Goal: Task Accomplishment & Management: Use online tool/utility

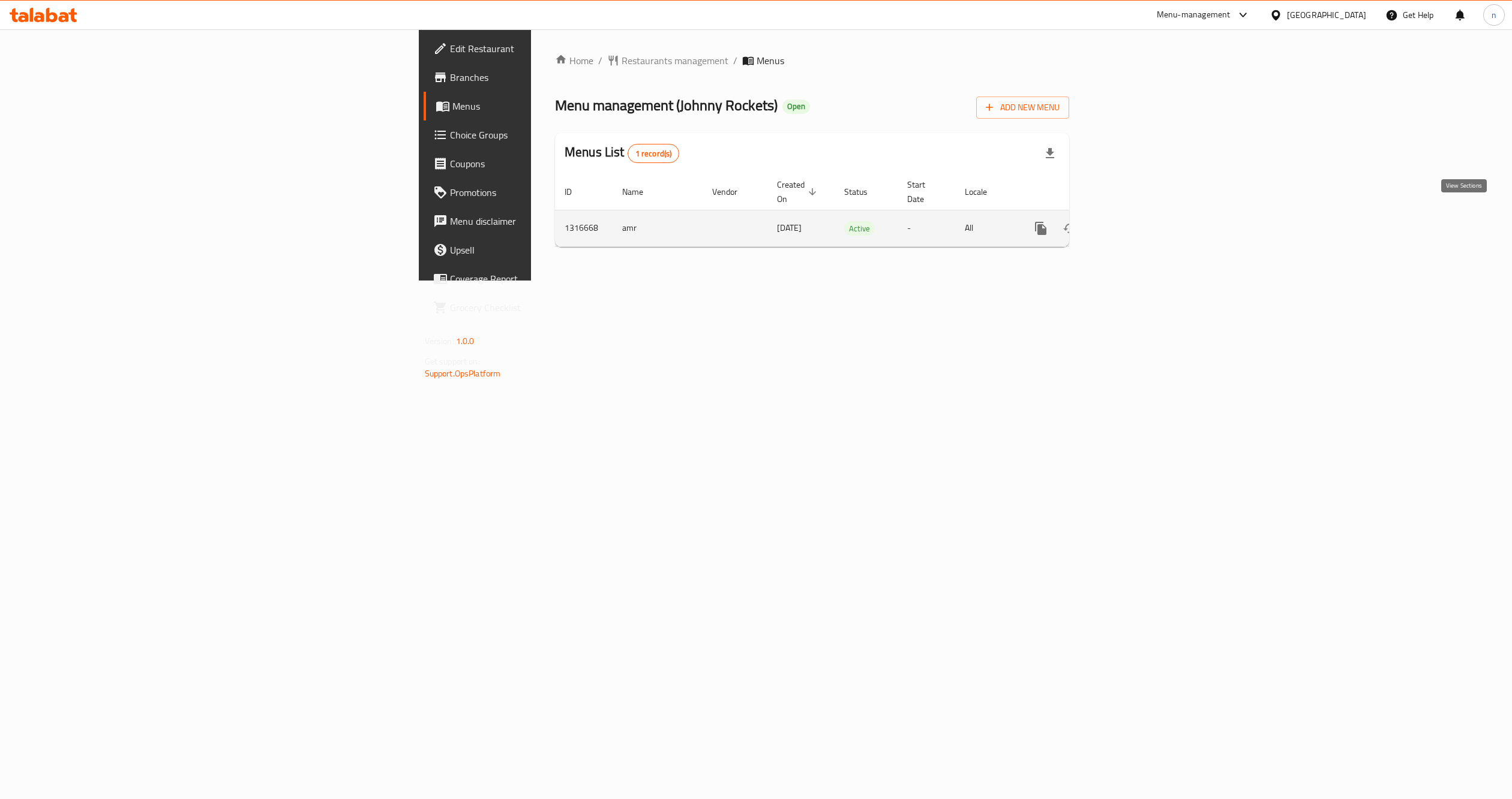
click at [1132, 223] on icon "enhanced table" at bounding box center [1126, 228] width 11 height 11
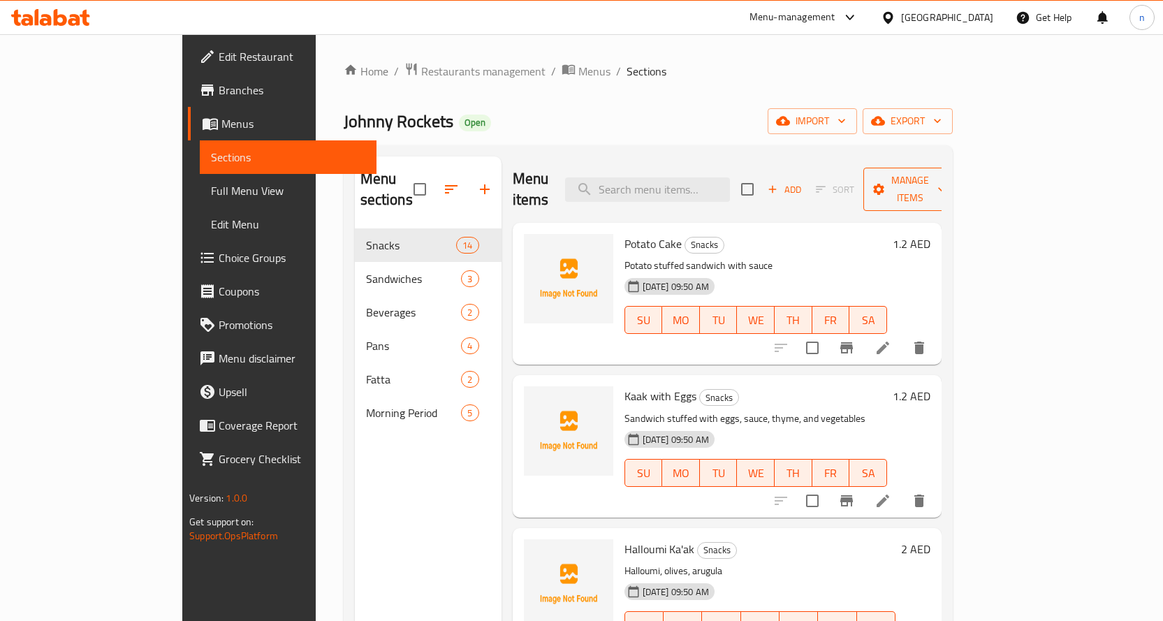
click at [946, 185] on span "Manage items" at bounding box center [910, 189] width 71 height 35
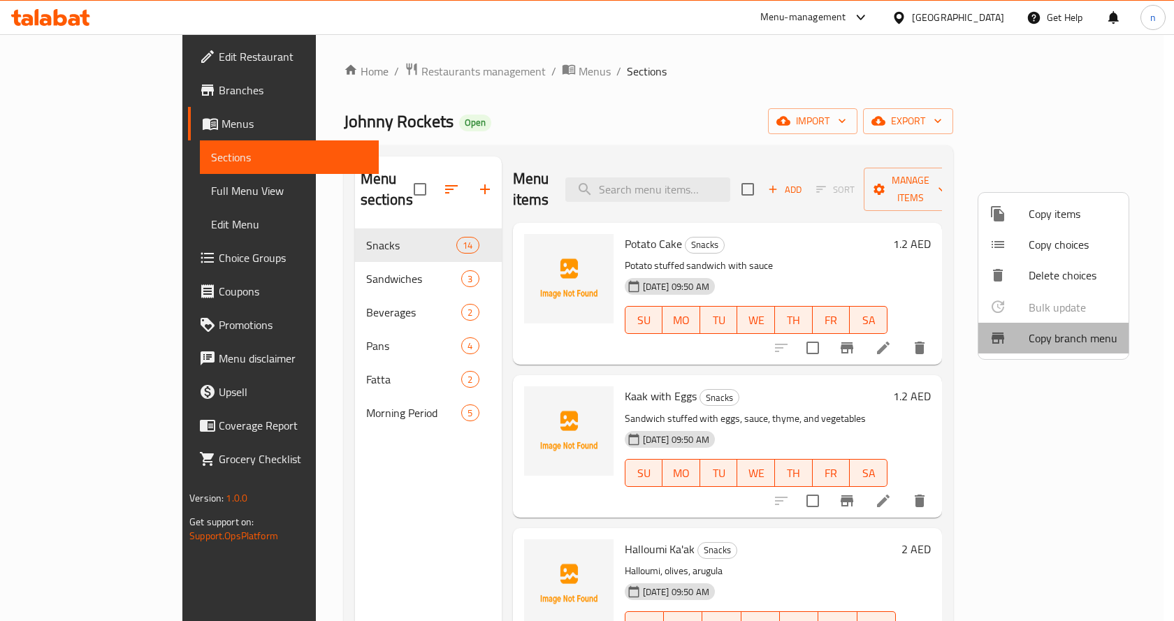
click at [1084, 340] on span "Copy branch menu" at bounding box center [1072, 338] width 89 height 17
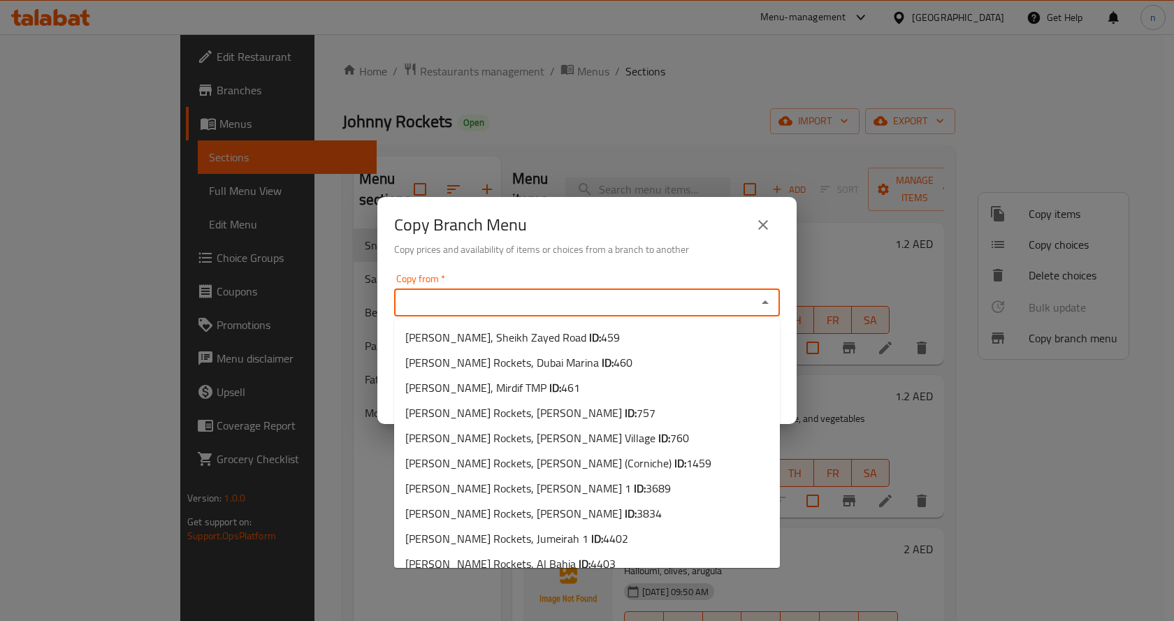
click at [513, 303] on input "Copy from   *" at bounding box center [575, 303] width 354 height 20
click at [499, 335] on span "[PERSON_NAME], Sheikh Zayed Road ID: 459" at bounding box center [512, 337] width 214 height 17
type input "[PERSON_NAME], Sheikh Zayed Road"
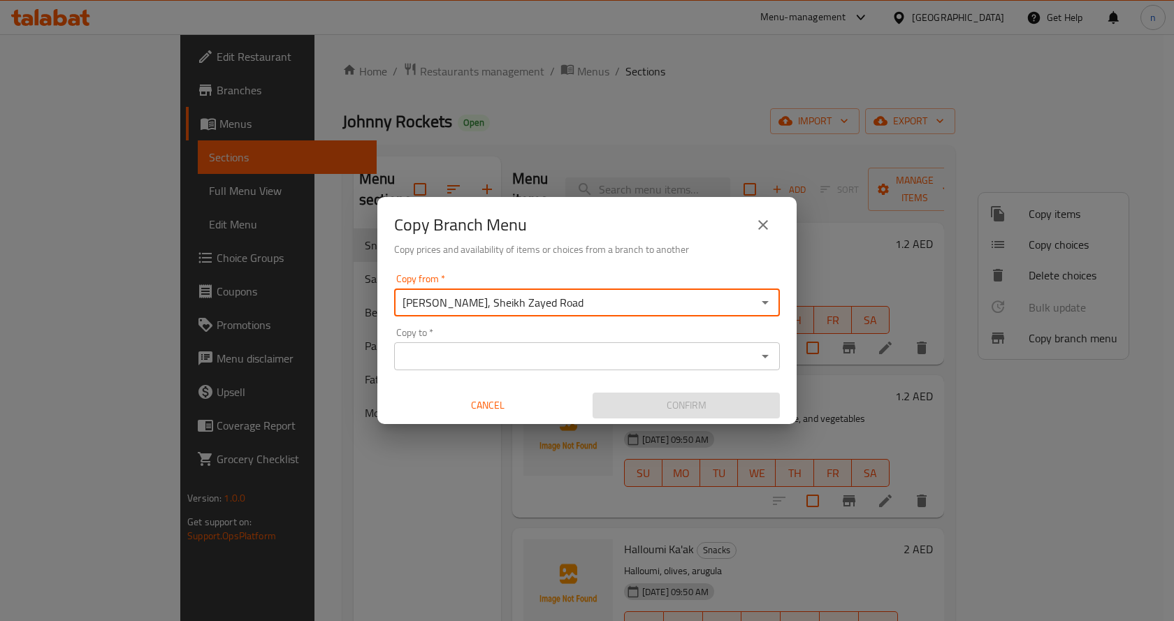
click at [495, 356] on input "Copy to   *" at bounding box center [575, 357] width 354 height 20
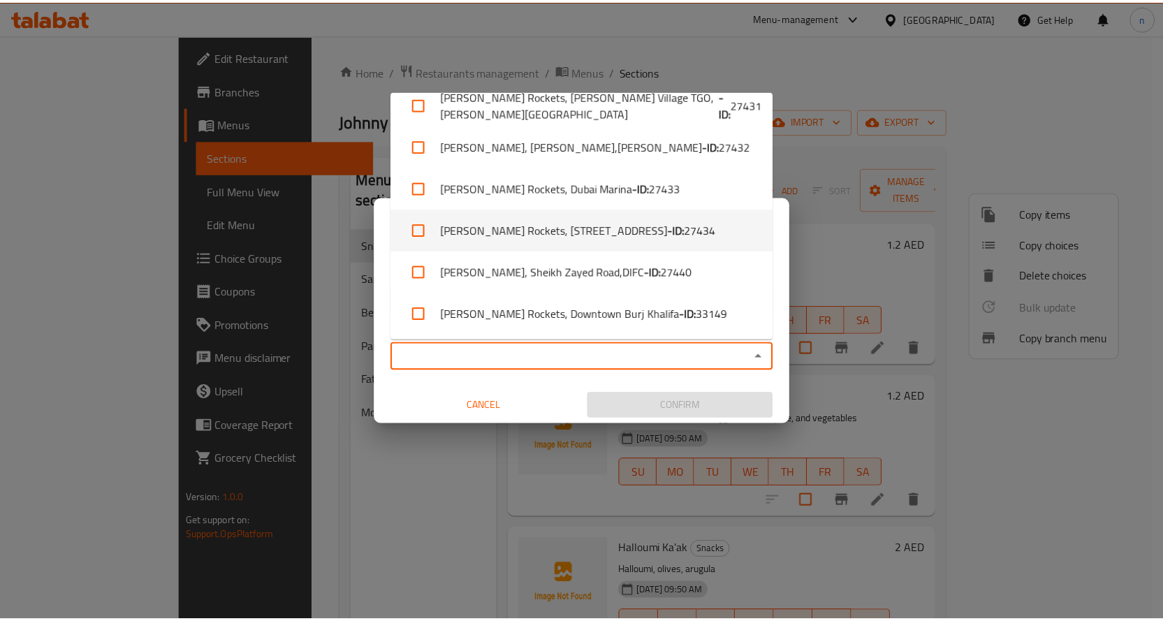
scroll to position [1313, 0]
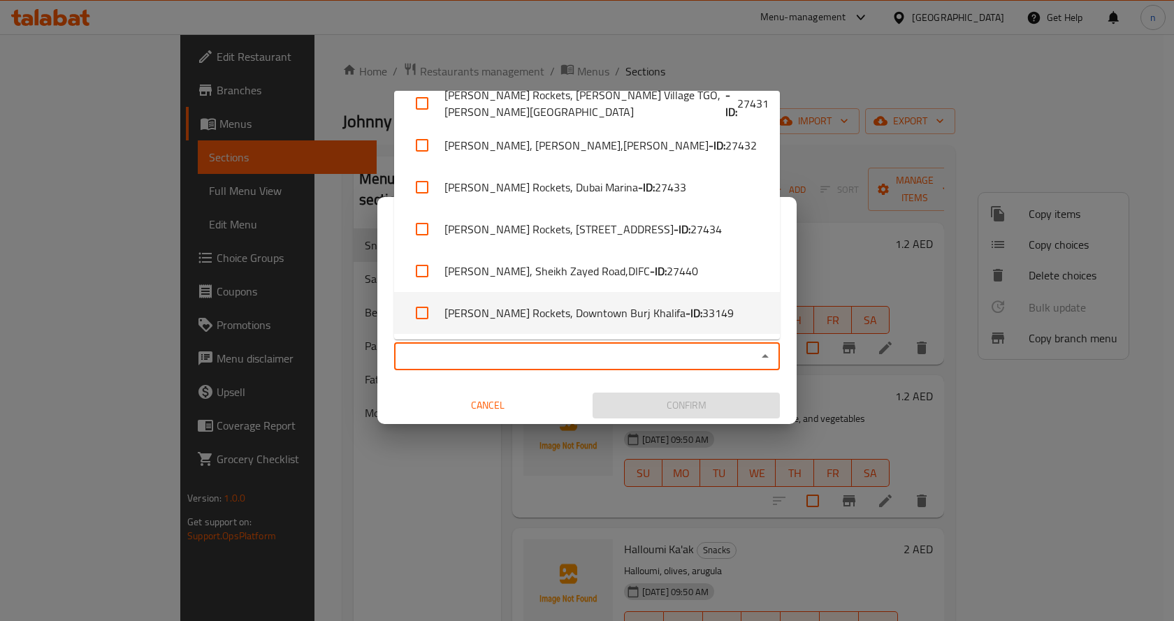
click at [558, 303] on li "[PERSON_NAME] Rockets, Downtown [GEOGRAPHIC_DATA] - ID: 33149" at bounding box center [587, 313] width 386 height 42
checkbox input "true"
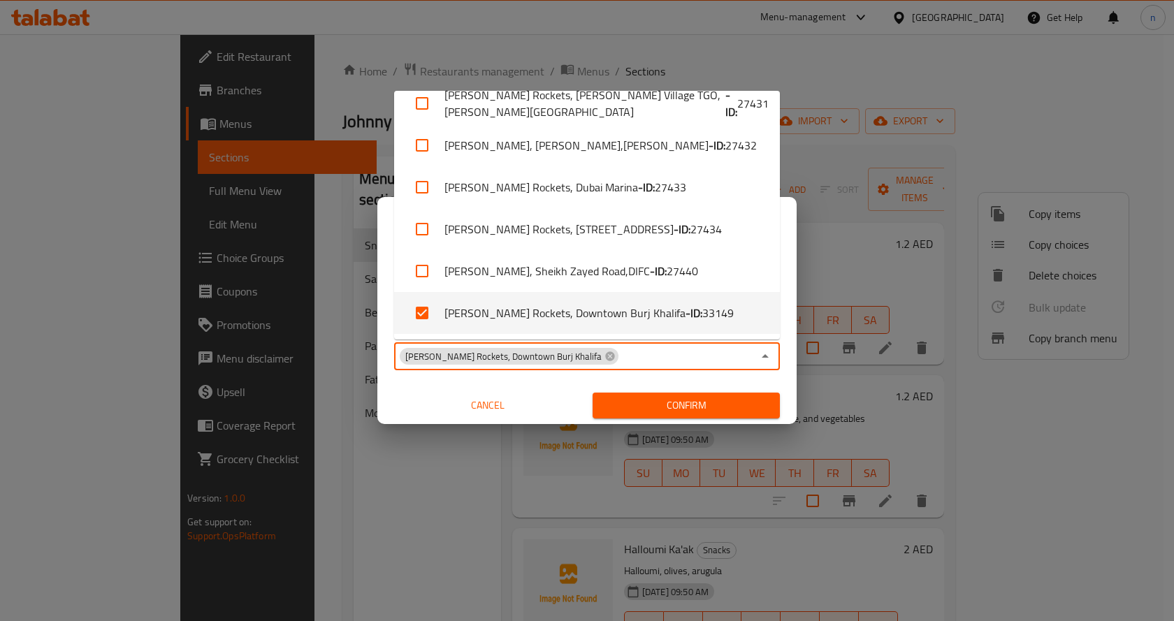
click at [387, 382] on div "Copy from   * [PERSON_NAME], [PERSON_NAME] Road Copy from * Copy to   * [PERSON…" at bounding box center [586, 346] width 419 height 156
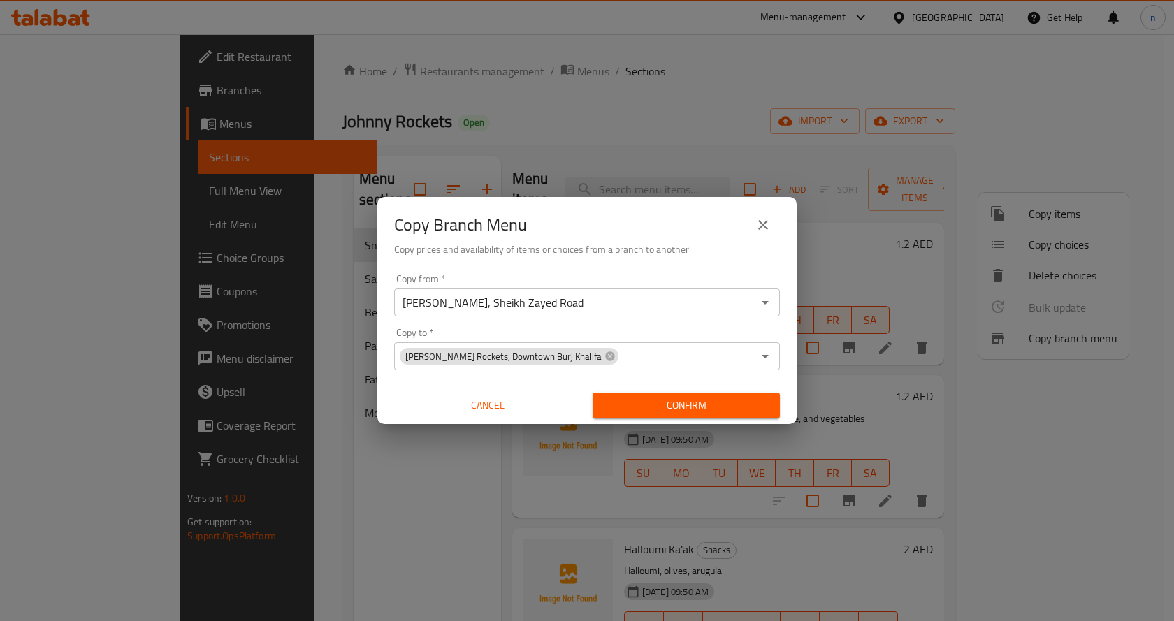
click at [565, 316] on div "Copy from   * [PERSON_NAME], [PERSON_NAME] Road Copy from * Copy to   * [PERSON…" at bounding box center [586, 346] width 419 height 156
click at [567, 313] on div "[PERSON_NAME], [PERSON_NAME] Road Copy from *" at bounding box center [587, 303] width 386 height 28
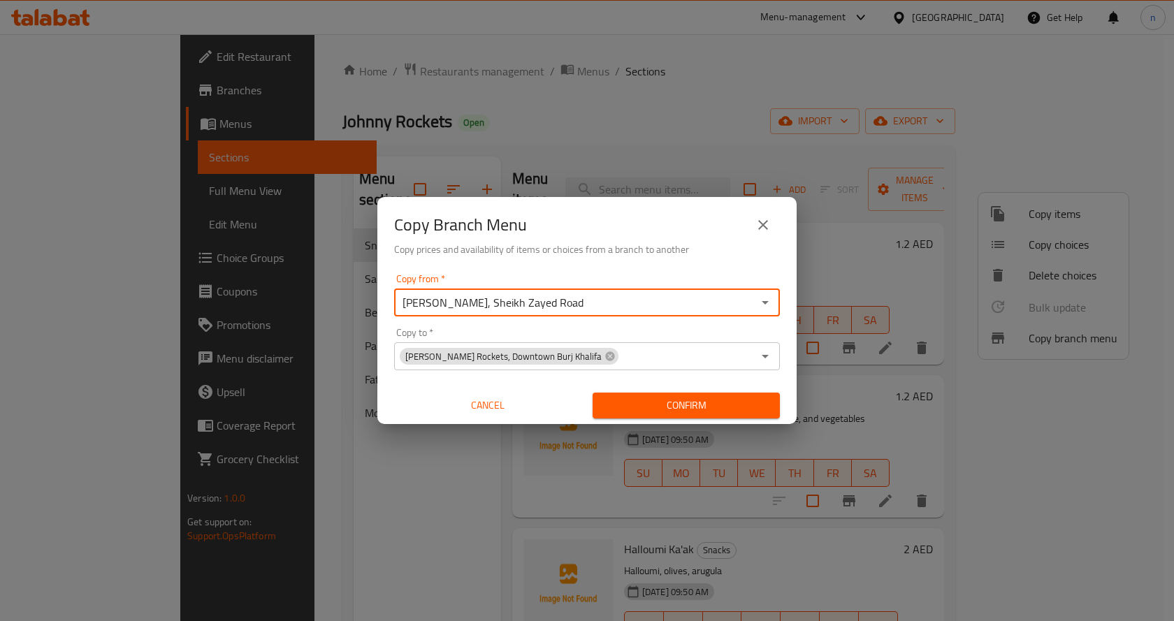
click at [771, 308] on icon "Open" at bounding box center [765, 302] width 17 height 17
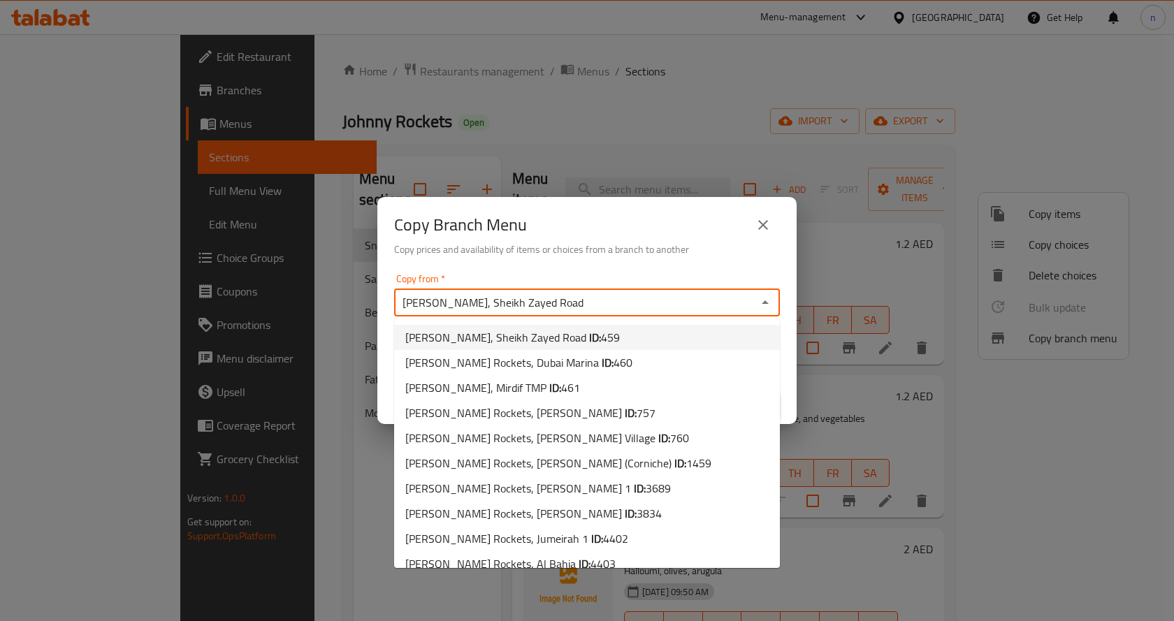
click at [569, 335] on span "[PERSON_NAME], Sheikh Zayed Road ID: 459" at bounding box center [512, 337] width 214 height 17
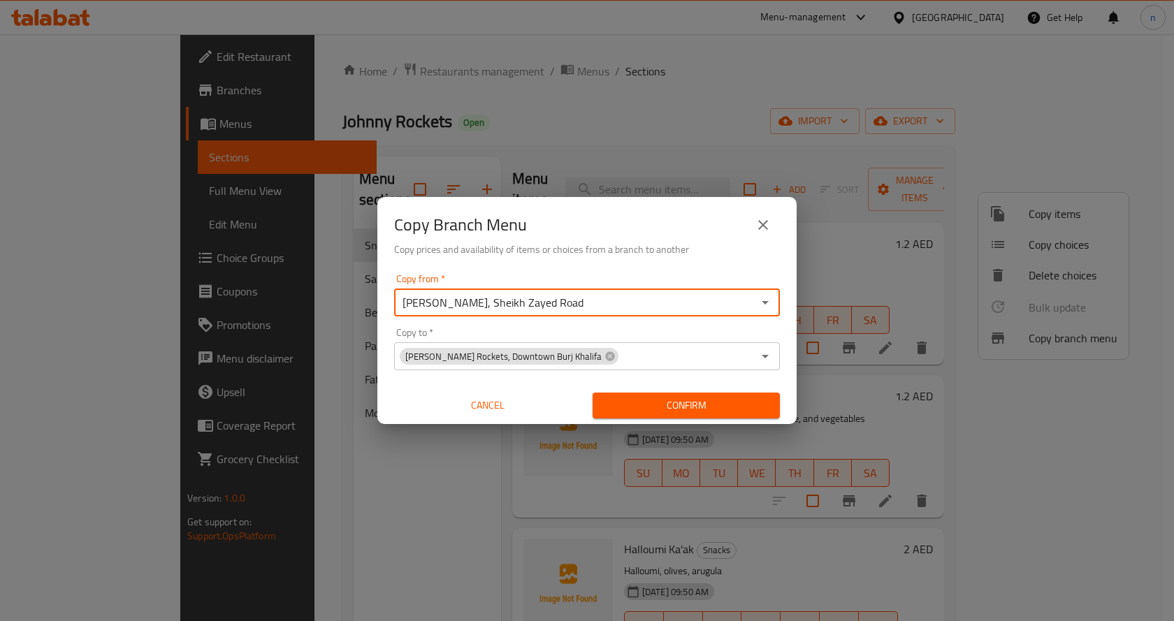
click at [766, 300] on icon "Open" at bounding box center [765, 302] width 17 height 17
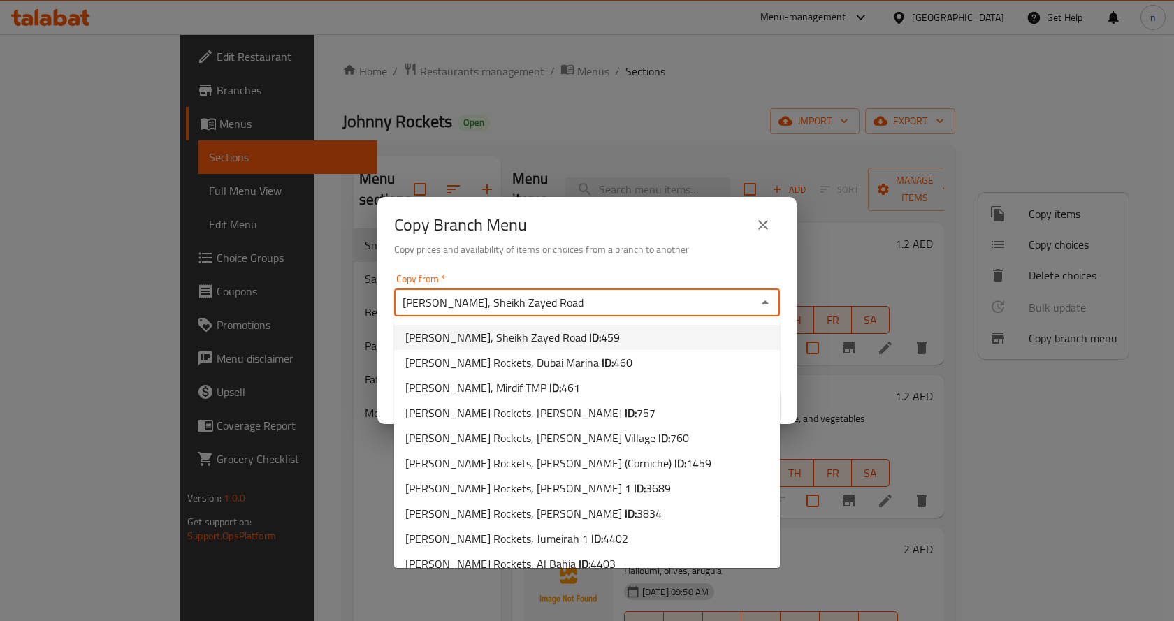
click at [417, 116] on div "Copy Branch Menu Copy prices and availability of items or choices from a branch…" at bounding box center [587, 310] width 1174 height 621
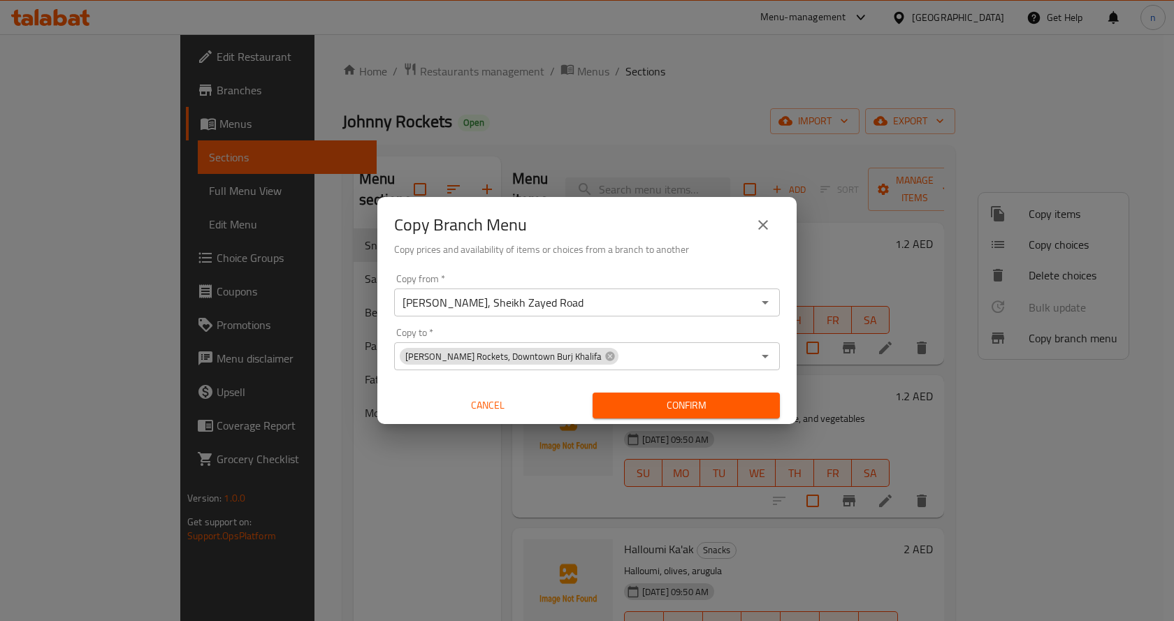
click at [500, 110] on div "Copy Branch Menu Copy prices and availability of items or choices from a branch…" at bounding box center [587, 310] width 1174 height 621
click at [514, 409] on span "Cancel" at bounding box center [488, 405] width 176 height 17
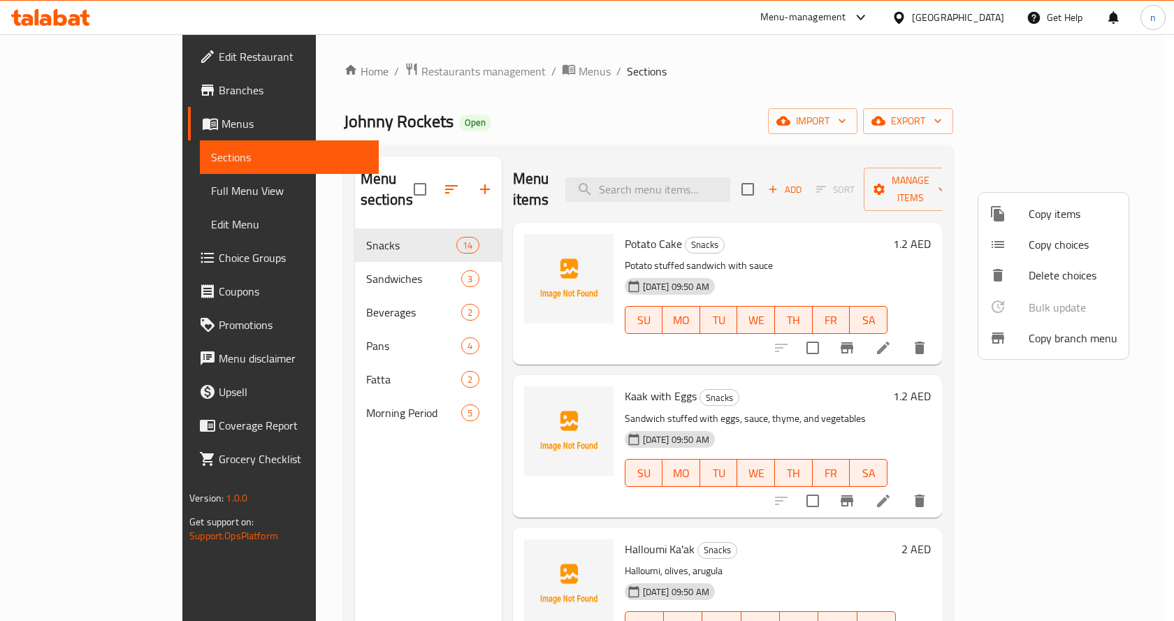
click at [124, 92] on div at bounding box center [587, 310] width 1174 height 621
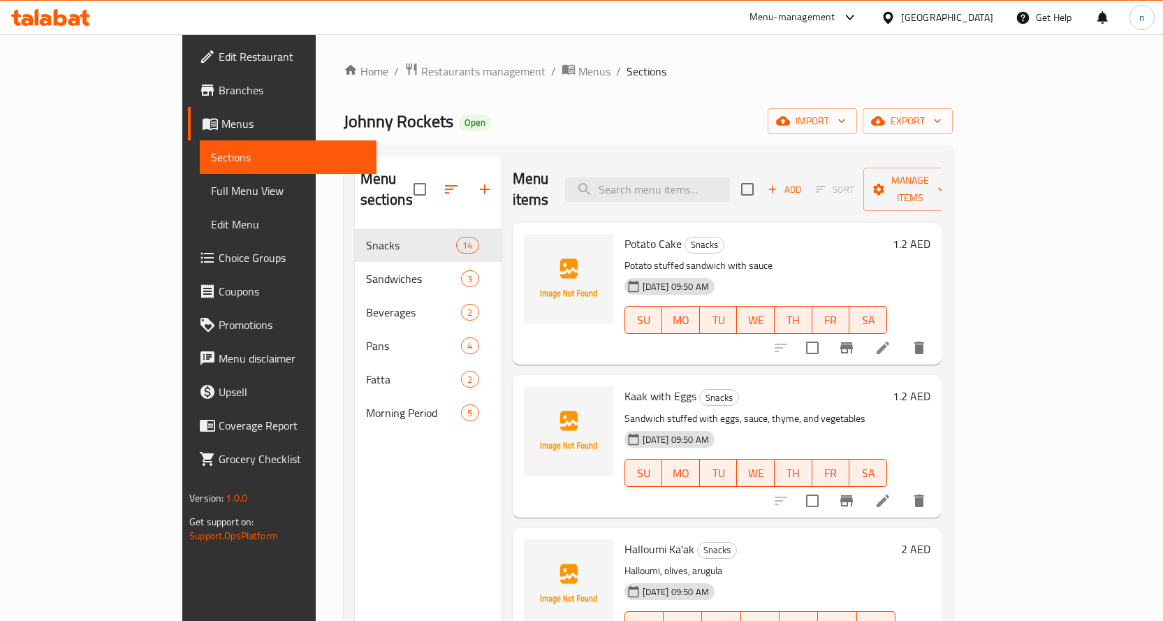
click at [219, 89] on span "Branches" at bounding box center [292, 90] width 147 height 17
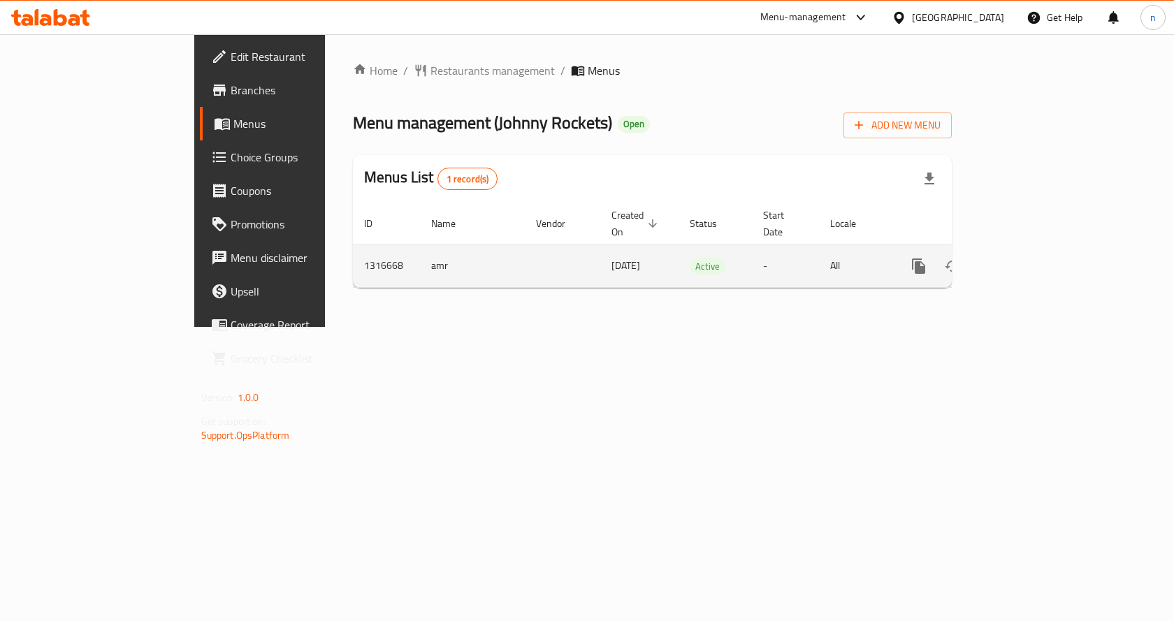
click at [1036, 249] on link "enhanced table" at bounding box center [1020, 266] width 34 height 34
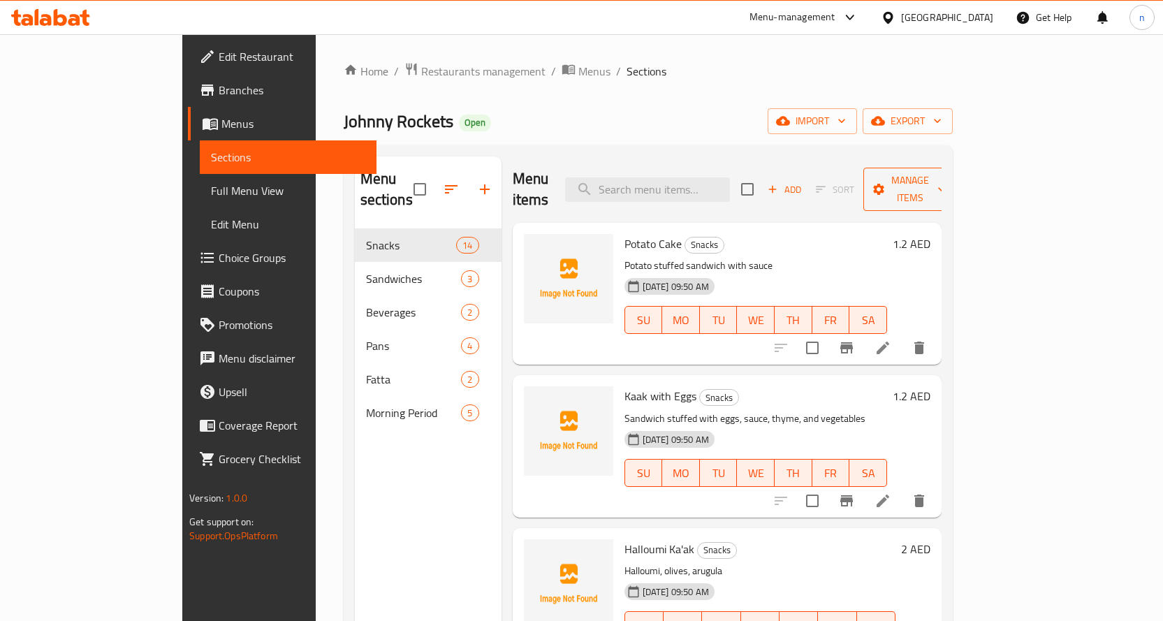
click at [946, 184] on span "Manage items" at bounding box center [910, 189] width 71 height 35
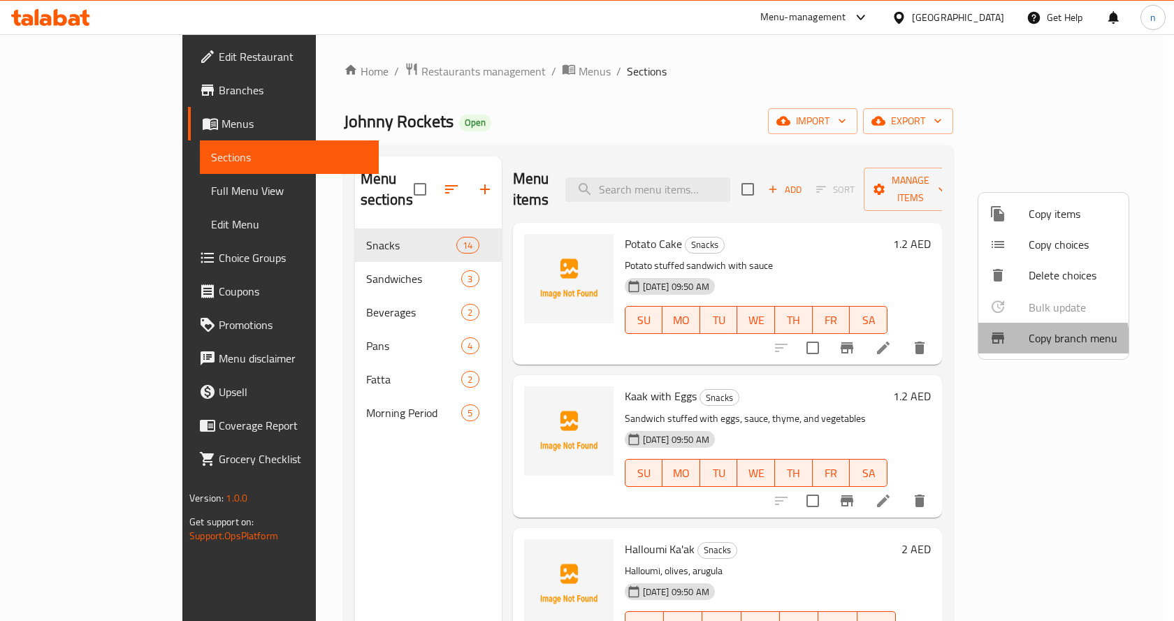
click at [1033, 340] on span "Copy branch menu" at bounding box center [1072, 338] width 89 height 17
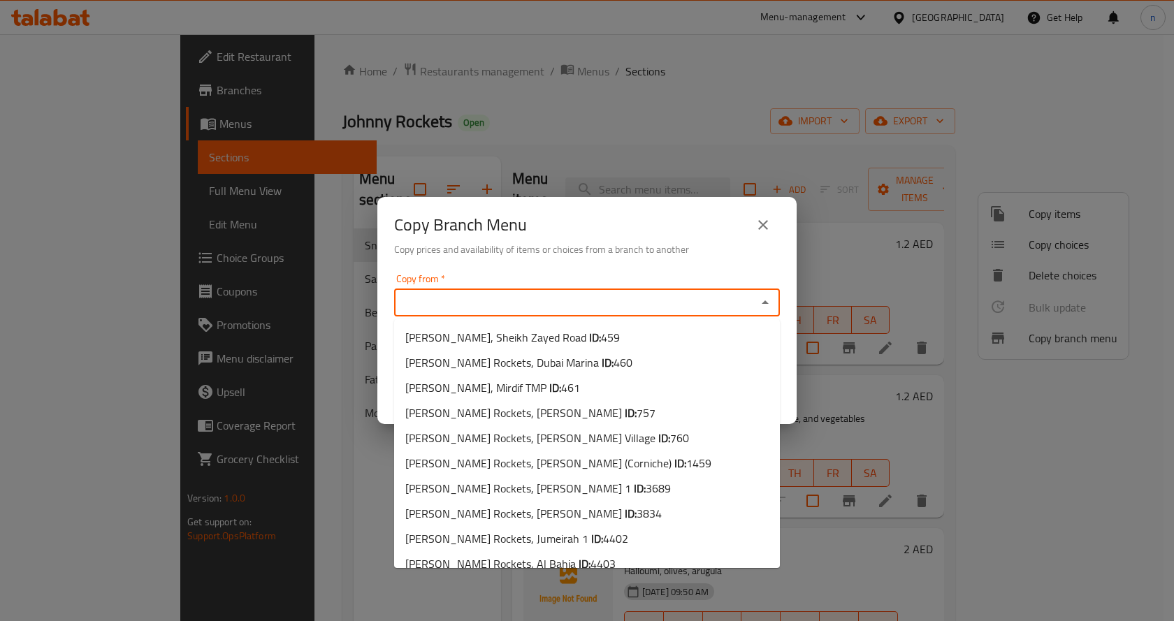
click at [555, 295] on input "Copy from   *" at bounding box center [575, 303] width 354 height 20
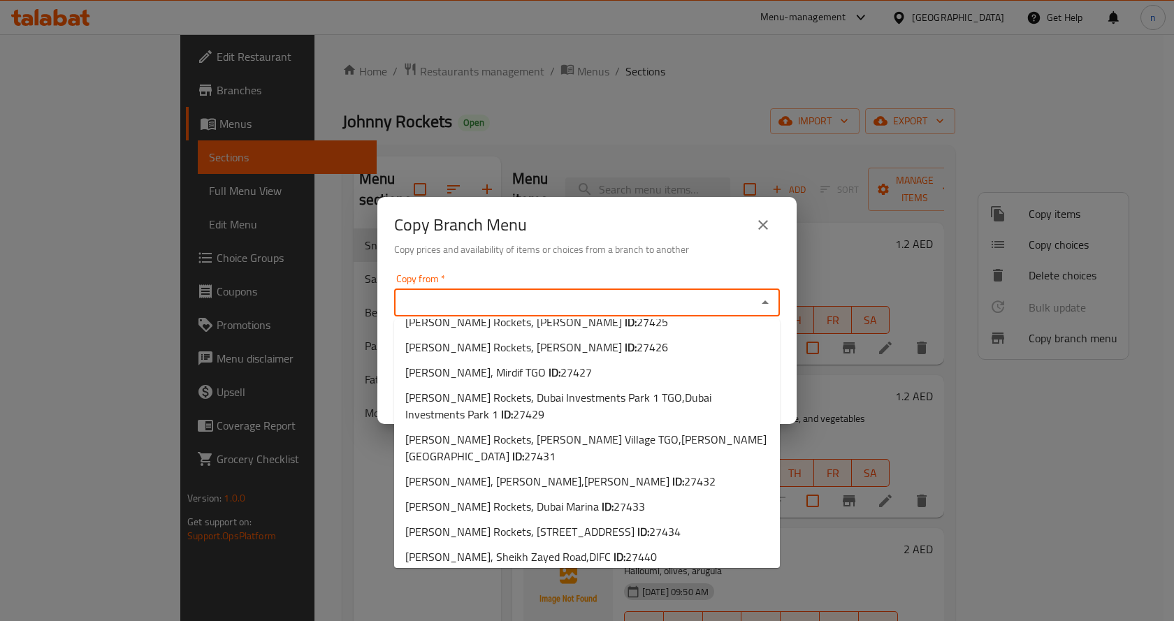
scroll to position [727, 0]
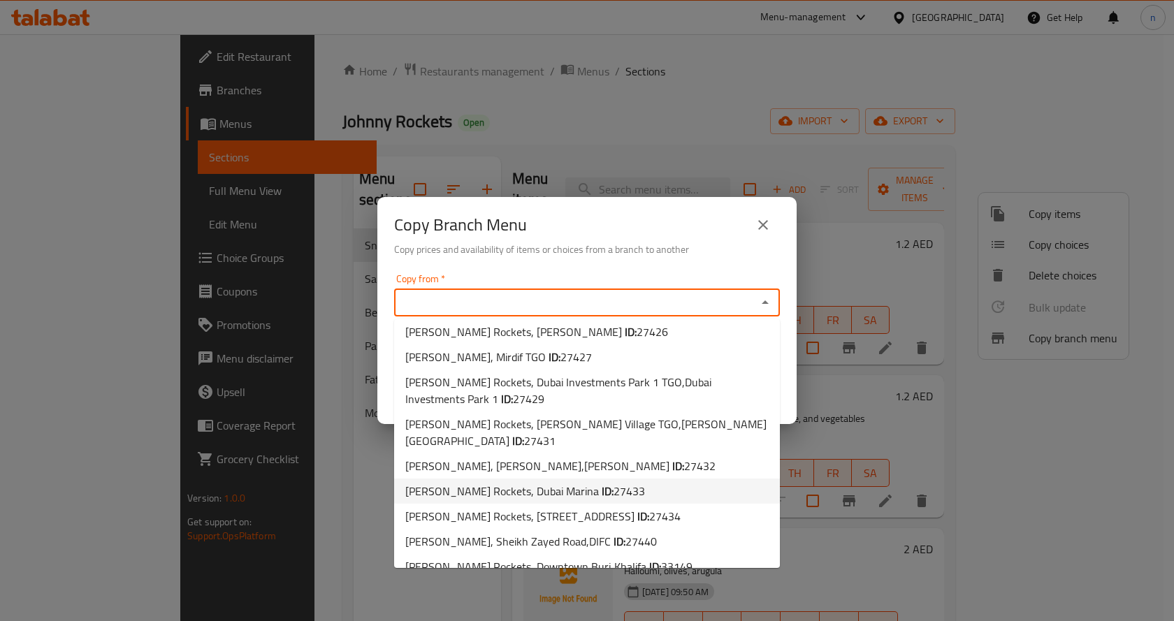
click at [613, 481] on span "27433" at bounding box center [628, 491] width 31 height 21
type input "[PERSON_NAME] Rockets, Dubai Marina"
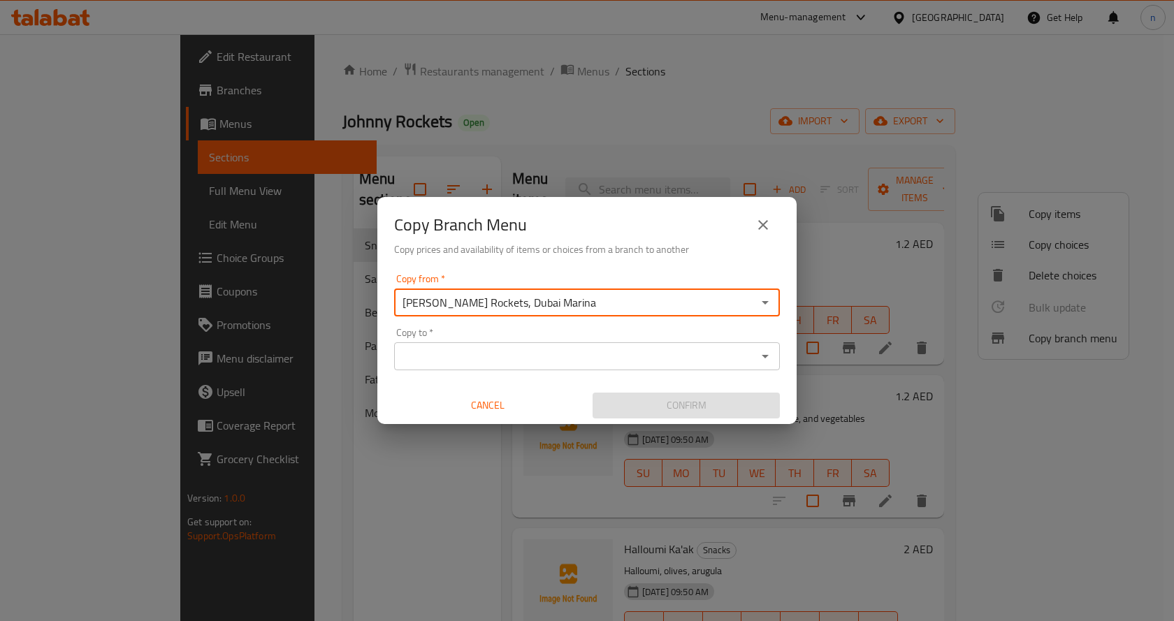
click at [595, 368] on div "Copy to *" at bounding box center [587, 356] width 386 height 28
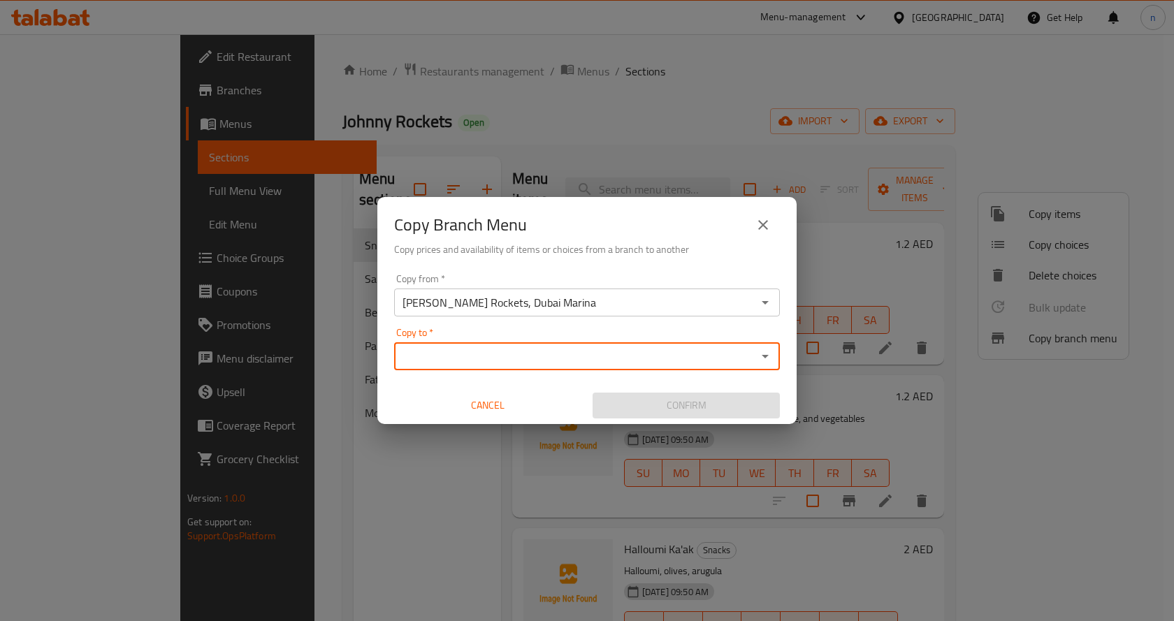
click at [772, 363] on icon "Open" at bounding box center [765, 356] width 17 height 17
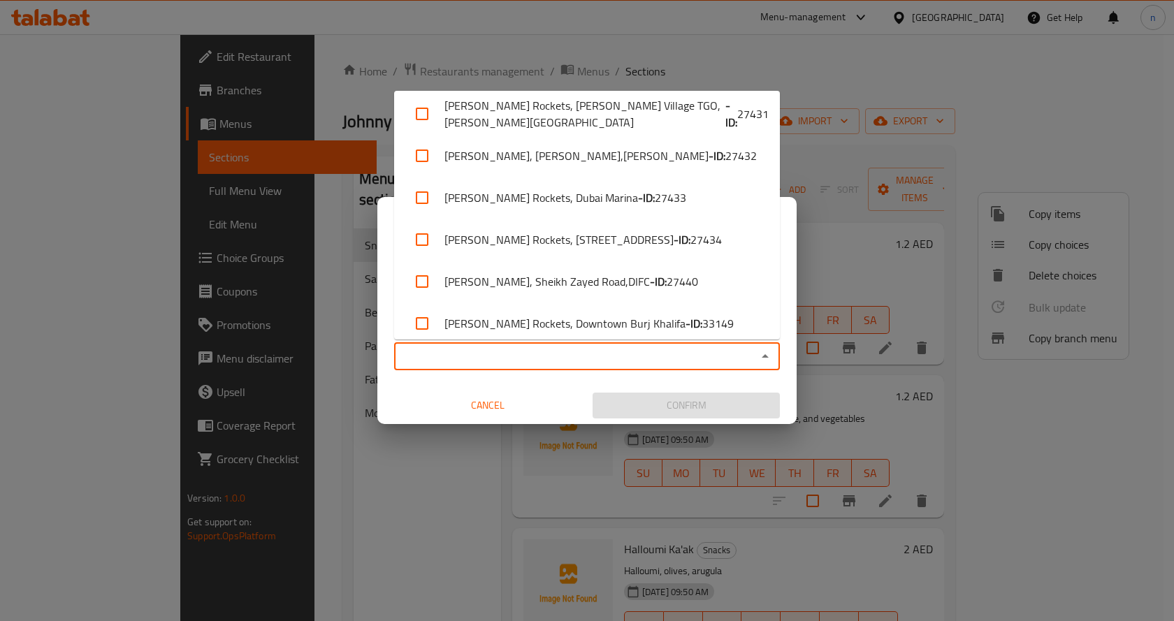
scroll to position [1313, 0]
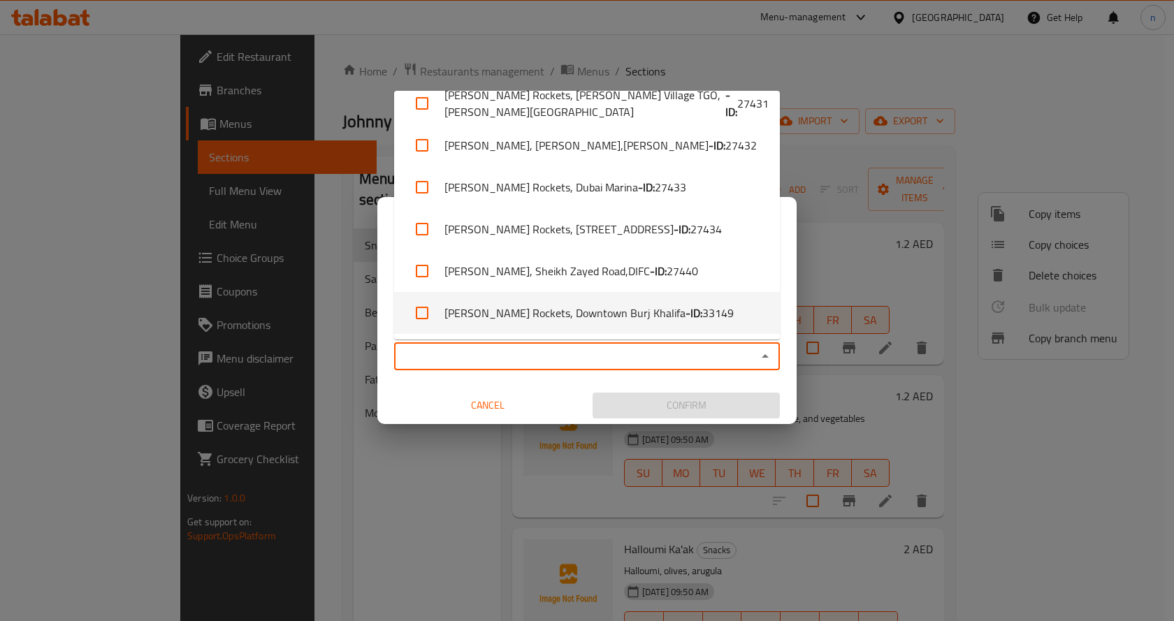
click at [702, 320] on span "33149" at bounding box center [717, 313] width 31 height 17
checkbox input "true"
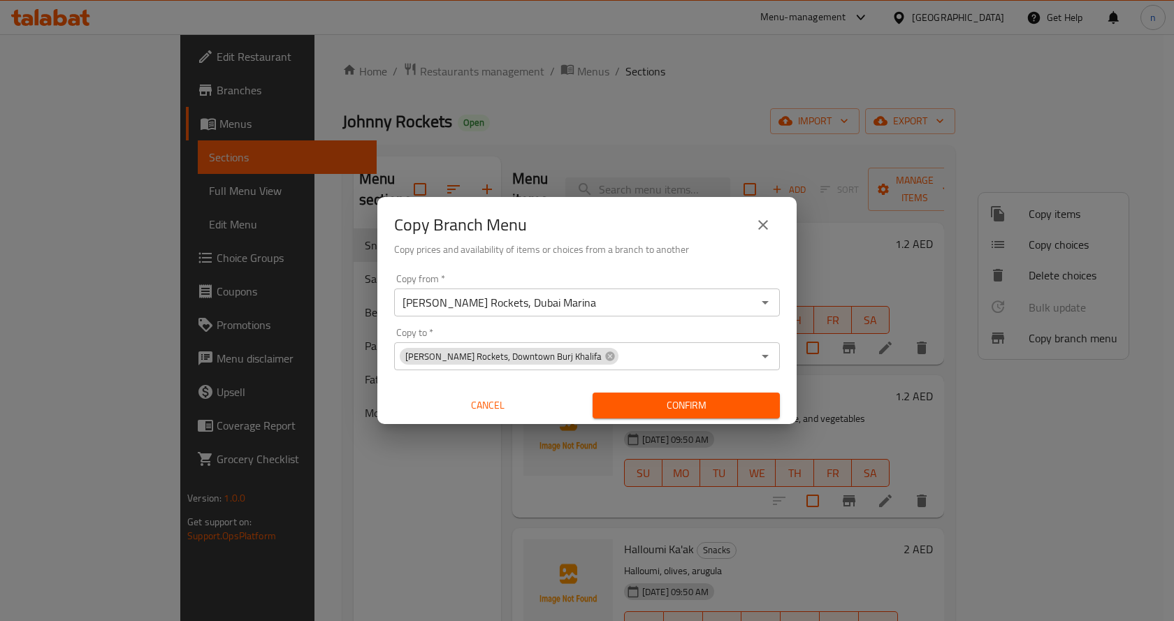
click at [398, 387] on div "Cancel" at bounding box center [487, 405] width 198 height 37
click at [498, 397] on span "Cancel" at bounding box center [488, 405] width 176 height 17
